Goal: Information Seeking & Learning: Learn about a topic

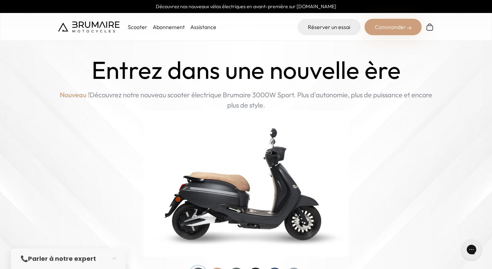
click at [139, 26] on p "Scooter" at bounding box center [137, 27] width 19 height 8
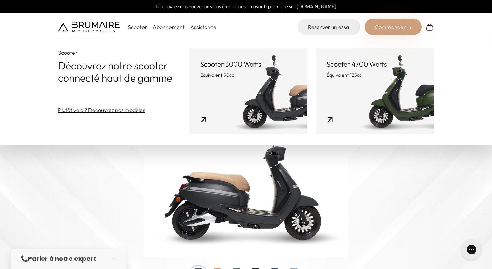
click at [244, 91] on link "Scooter 3000 Watts Équivalent 50cc" at bounding box center [248, 91] width 118 height 85
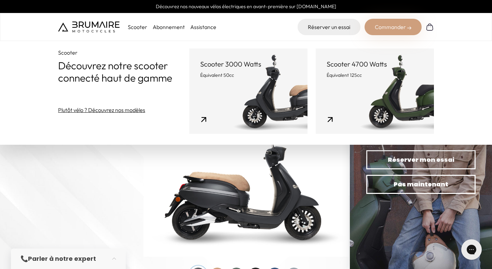
click at [146, 184] on img at bounding box center [246, 183] width 205 height 147
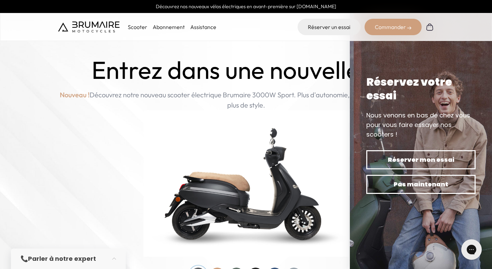
click at [276, 205] on img at bounding box center [246, 183] width 205 height 147
click at [139, 25] on p "Scooter" at bounding box center [137, 27] width 19 height 8
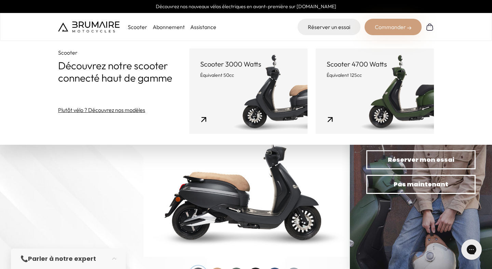
click at [231, 78] on p "Équivalent 50cc" at bounding box center [248, 75] width 96 height 7
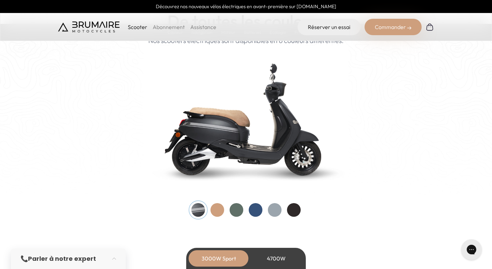
scroll to position [693, 0]
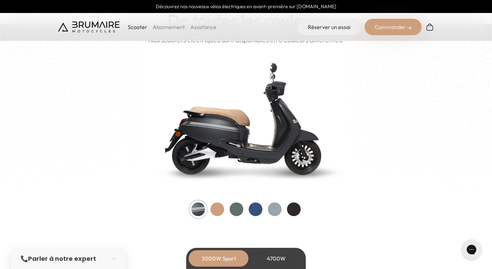
click at [240, 210] on div at bounding box center [237, 210] width 14 height 14
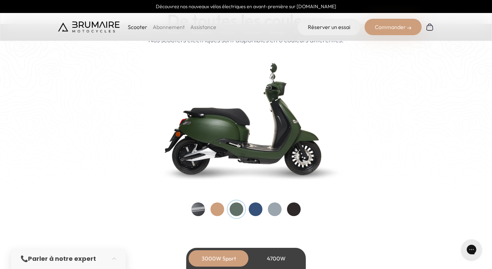
click at [291, 206] on div at bounding box center [294, 210] width 14 height 14
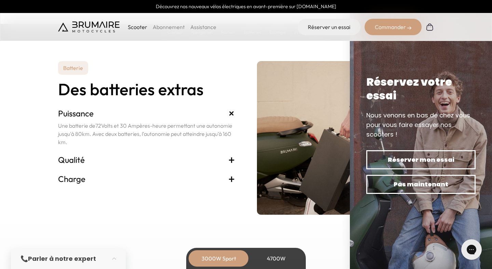
scroll to position [1408, 0]
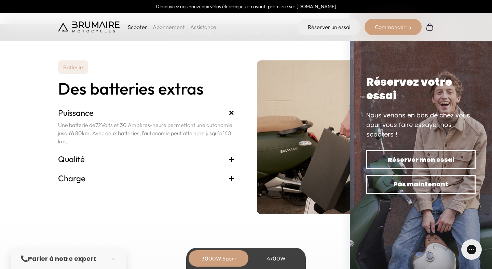
click at [277, 162] on img at bounding box center [345, 138] width 177 height 154
click at [231, 159] on span "+" at bounding box center [231, 159] width 7 height 11
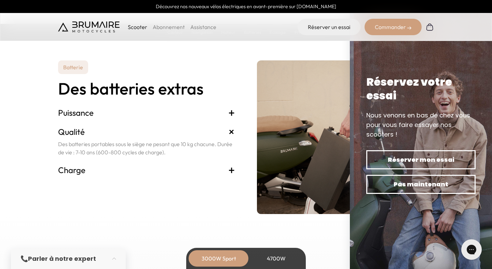
click at [230, 165] on span "+" at bounding box center [231, 170] width 7 height 11
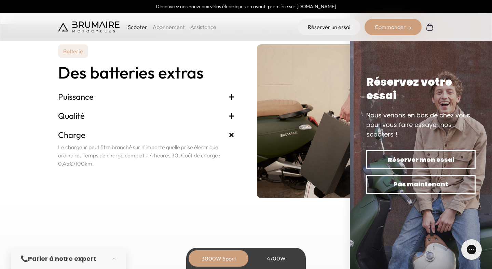
scroll to position [1427, 0]
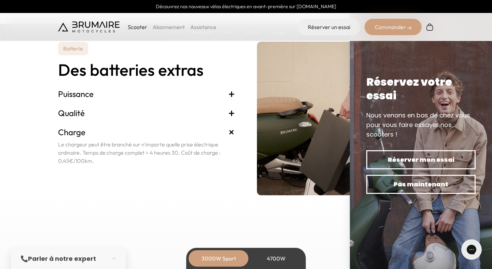
click at [228, 184] on div "Batterie Des batteries extras Puissance + Une batterie de 72 Volts et 30 Ampère…" at bounding box center [146, 119] width 177 height 154
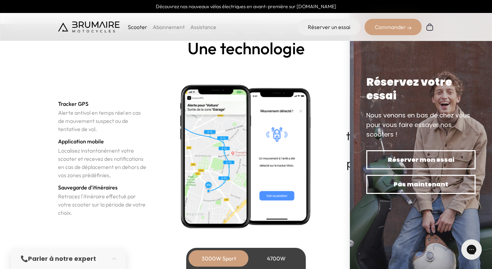
scroll to position [2337, 0]
